Goal: Task Accomplishment & Management: Use online tool/utility

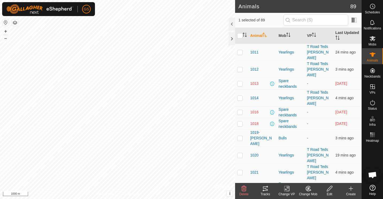
click at [266, 188] on icon at bounding box center [265, 188] width 6 height 6
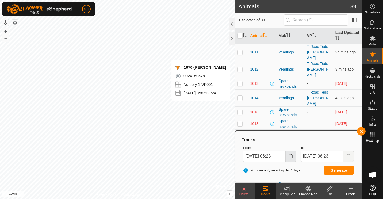
click at [291, 157] on icon "Choose Date" at bounding box center [291, 156] width 4 height 4
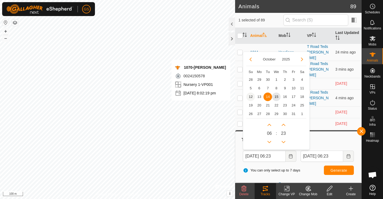
click at [253, 97] on span "12" at bounding box center [250, 97] width 9 height 9
type input "[DATE] 06:23"
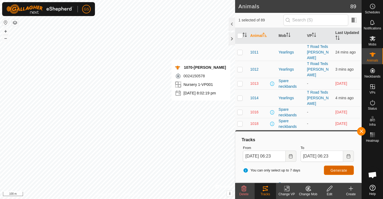
click at [345, 171] on span "Generate" at bounding box center [339, 170] width 17 height 4
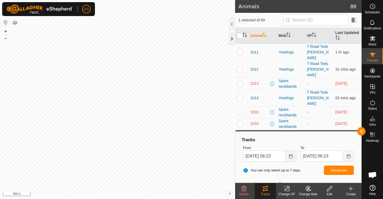
click at [231, 40] on div at bounding box center [232, 38] width 6 height 13
